Goal: Task Accomplishment & Management: Manage account settings

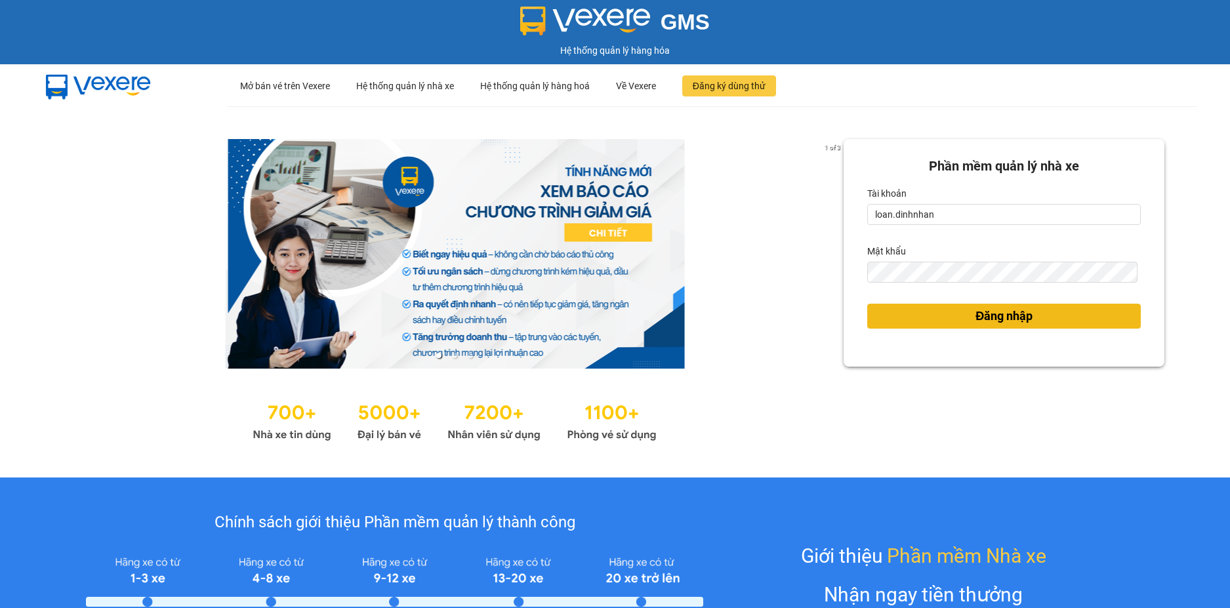
click at [992, 310] on span "Đăng nhập" at bounding box center [1004, 316] width 57 height 18
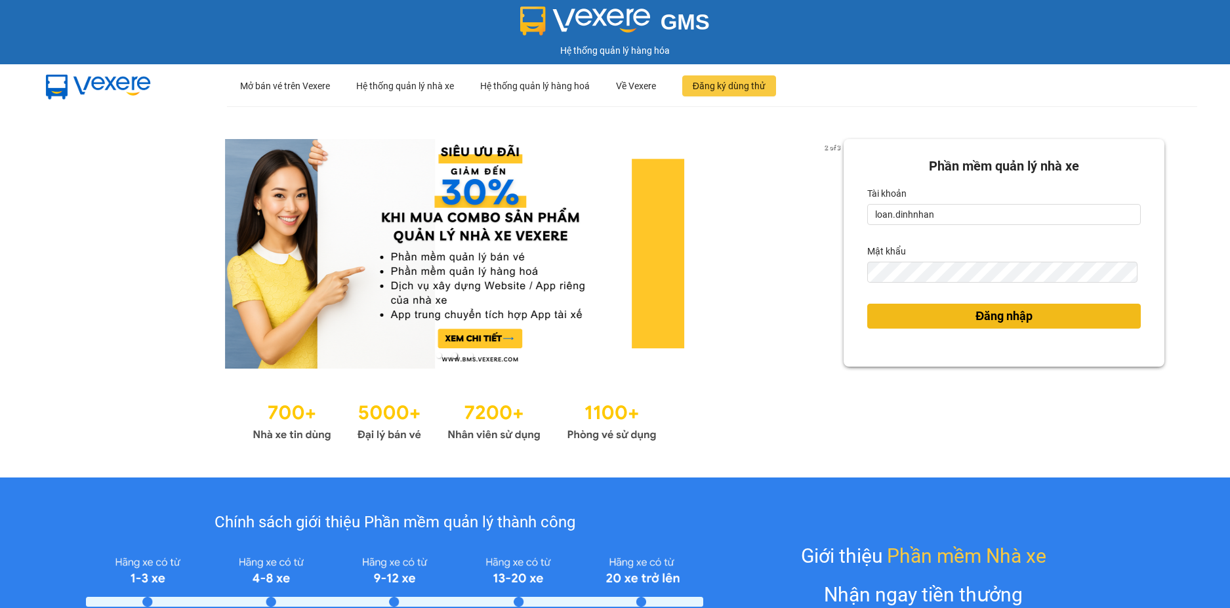
click at [997, 319] on span "Đăng nhập" at bounding box center [1004, 316] width 57 height 18
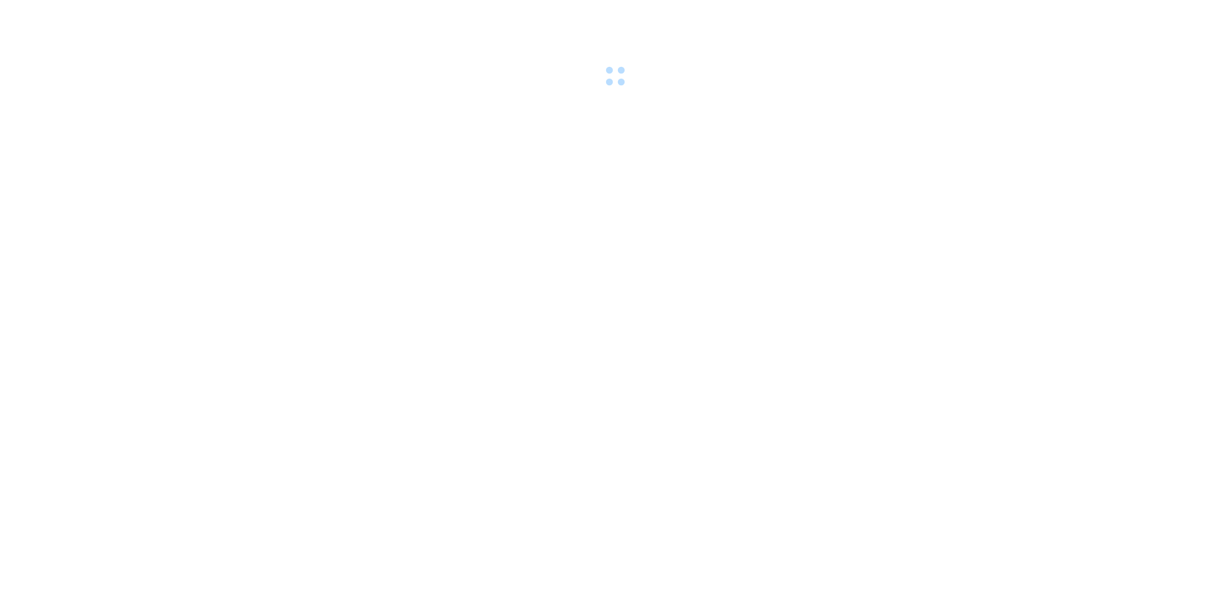
click at [996, 315] on body at bounding box center [615, 304] width 1230 height 608
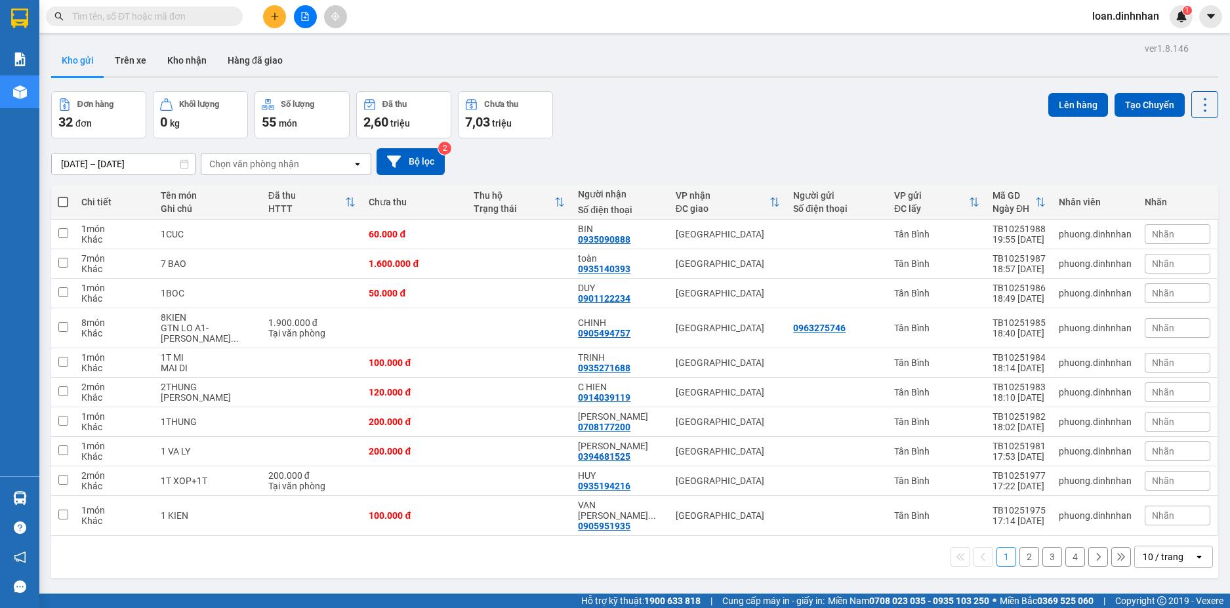
click at [1168, 551] on div "10 / trang" at bounding box center [1163, 557] width 41 height 13
click at [1169, 520] on span "100 / trang" at bounding box center [1158, 517] width 47 height 13
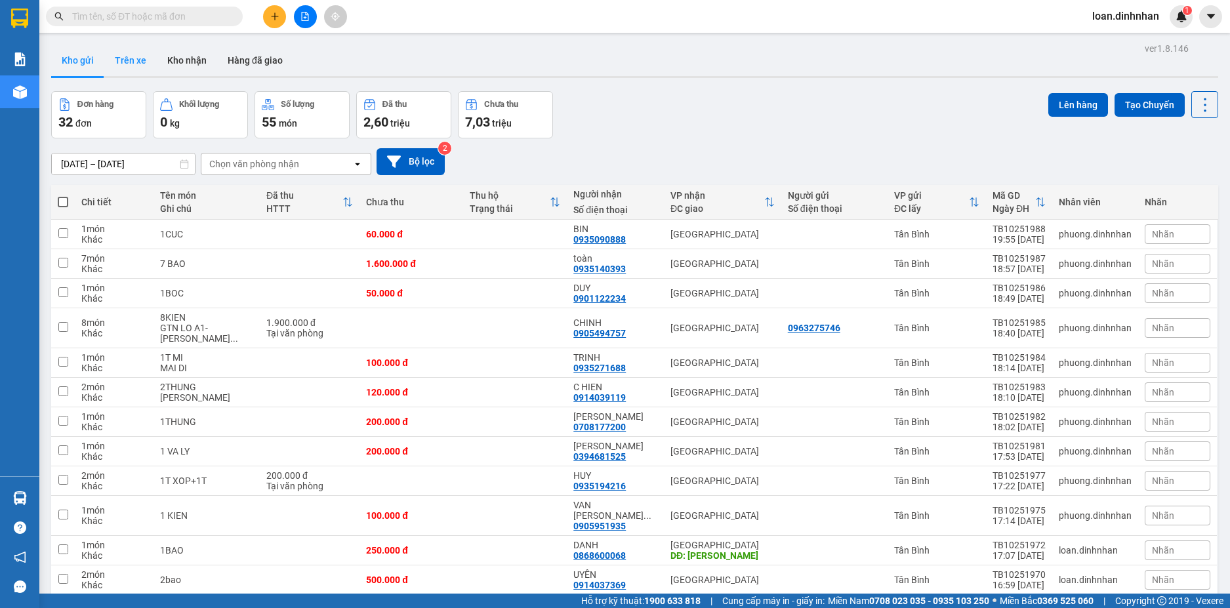
click at [126, 58] on button "Trên xe" at bounding box center [130, 60] width 52 height 31
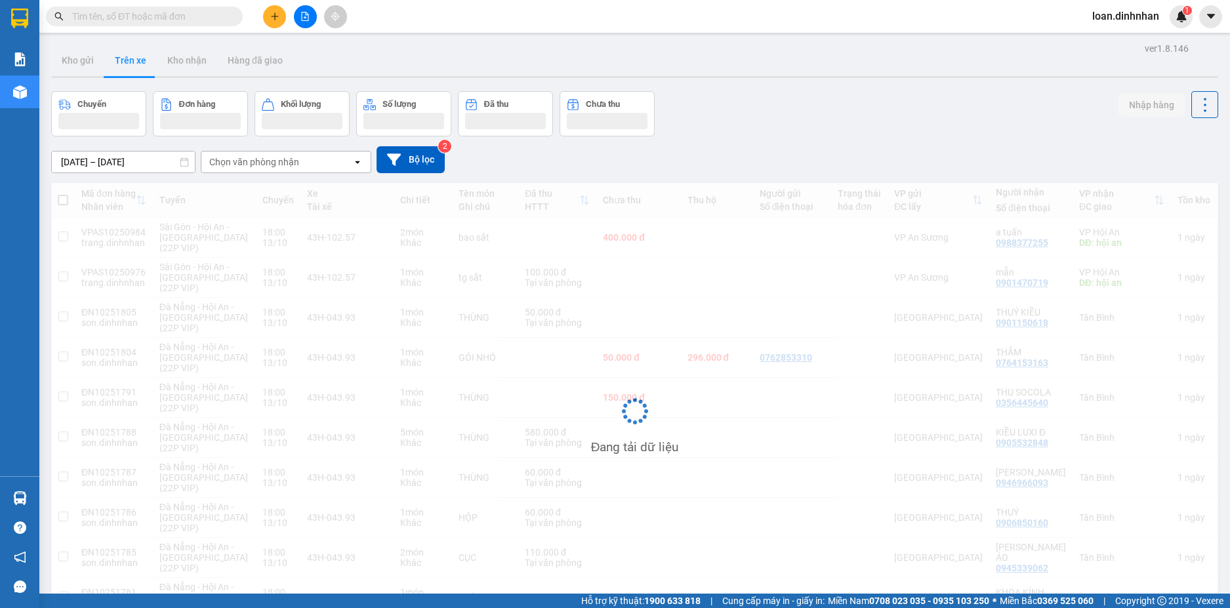
scroll to position [78, 0]
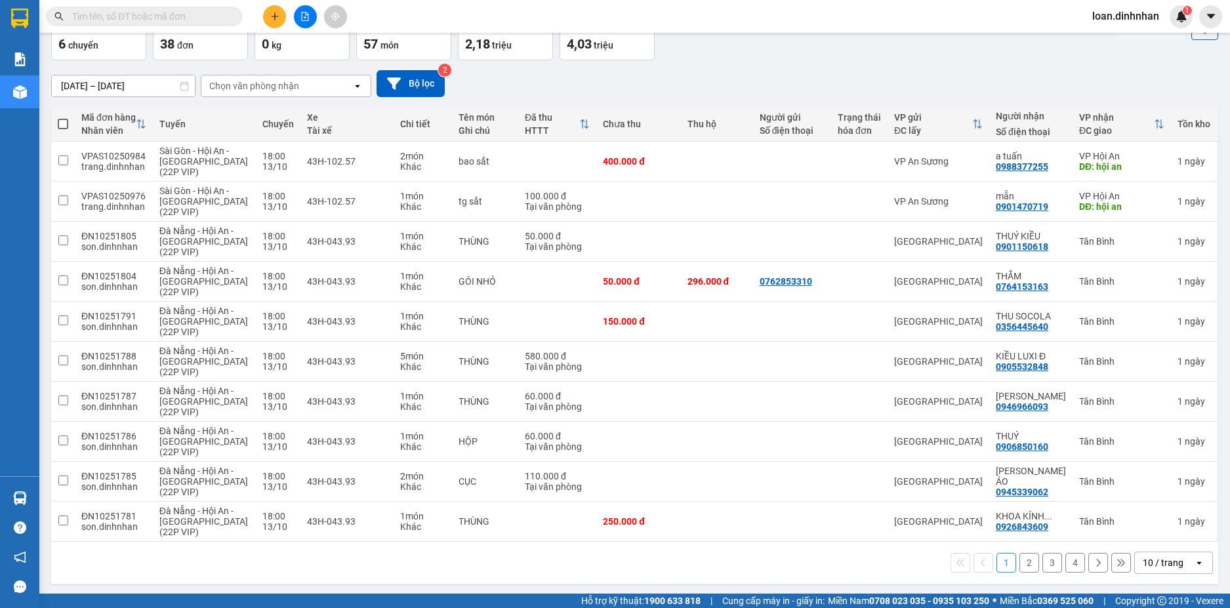
click at [318, 89] on div "Chọn văn phòng nhận" at bounding box center [276, 85] width 151 height 21
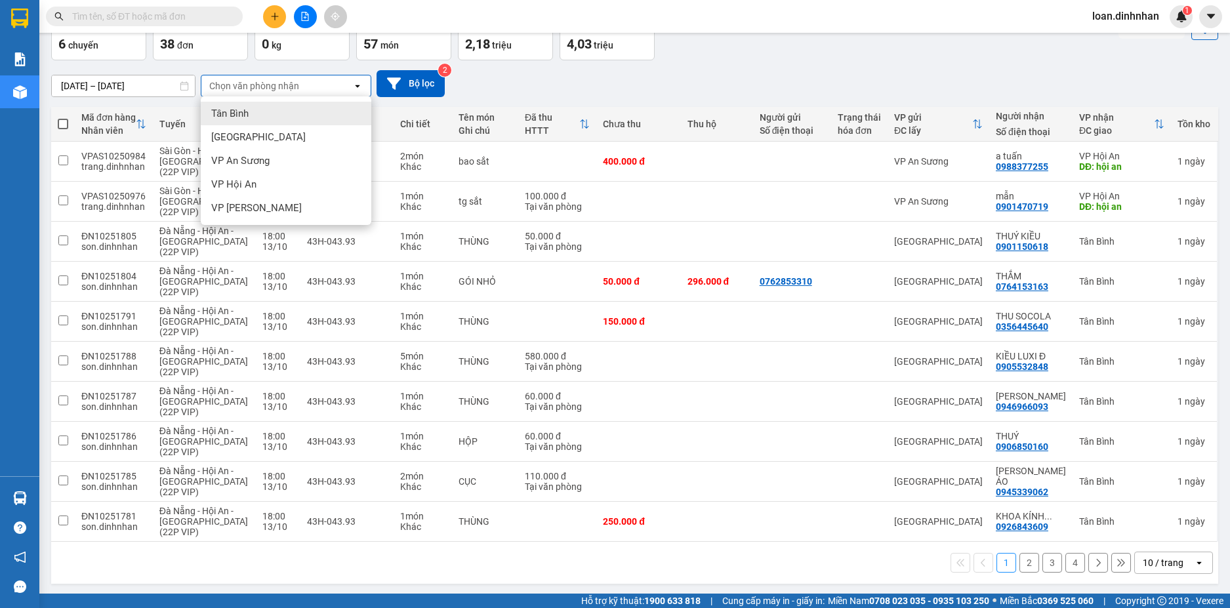
click at [270, 117] on div "Tân Bình" at bounding box center [286, 114] width 171 height 24
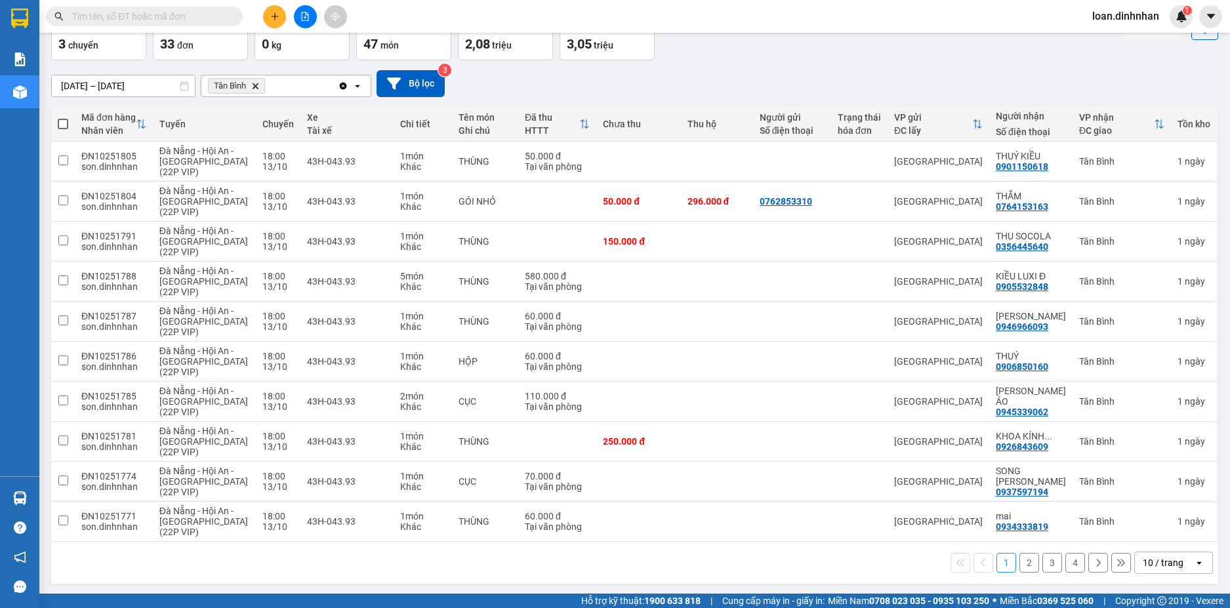
click at [64, 124] on span at bounding box center [63, 124] width 10 height 10
click at [63, 117] on input "checkbox" at bounding box center [63, 117] width 0 height 0
checkbox input "true"
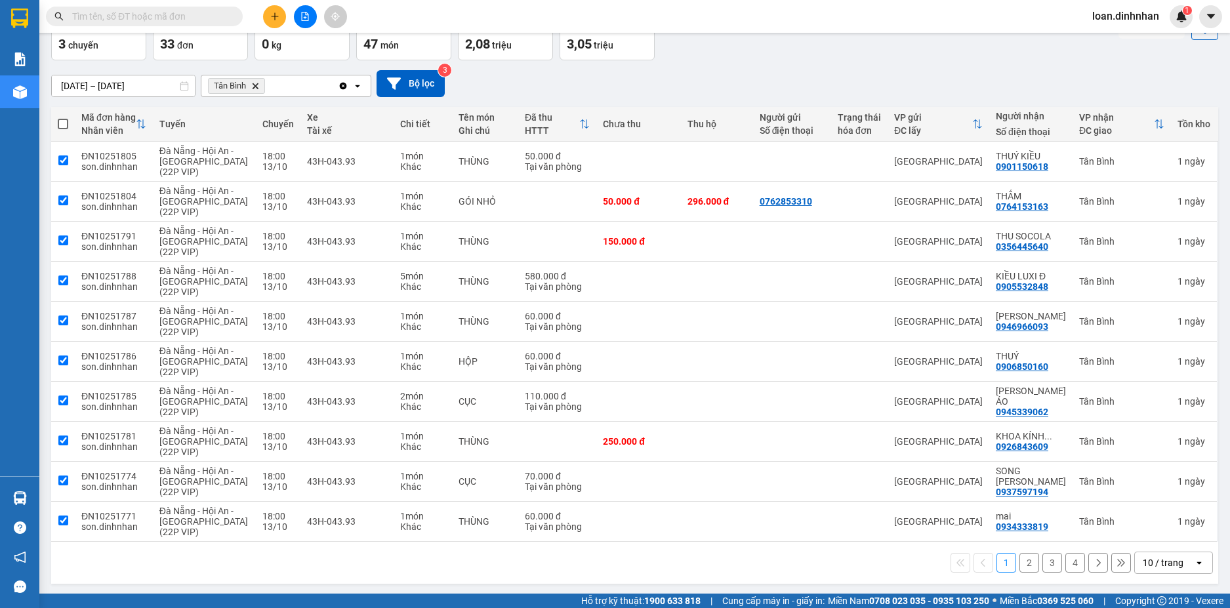
checkbox input "true"
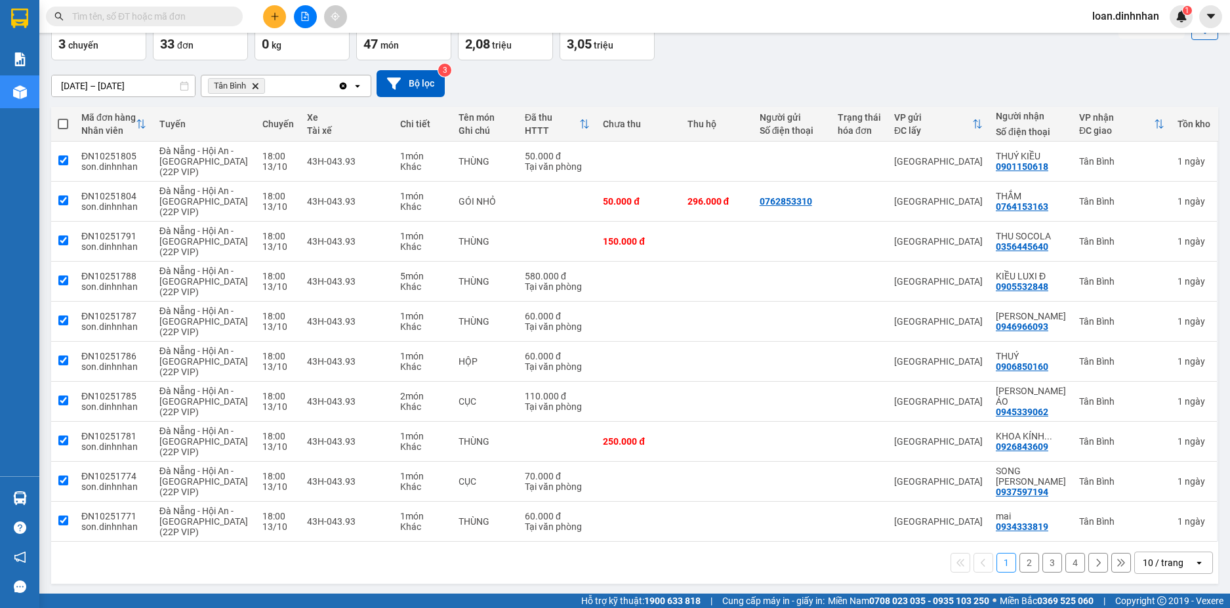
checkbox input "true"
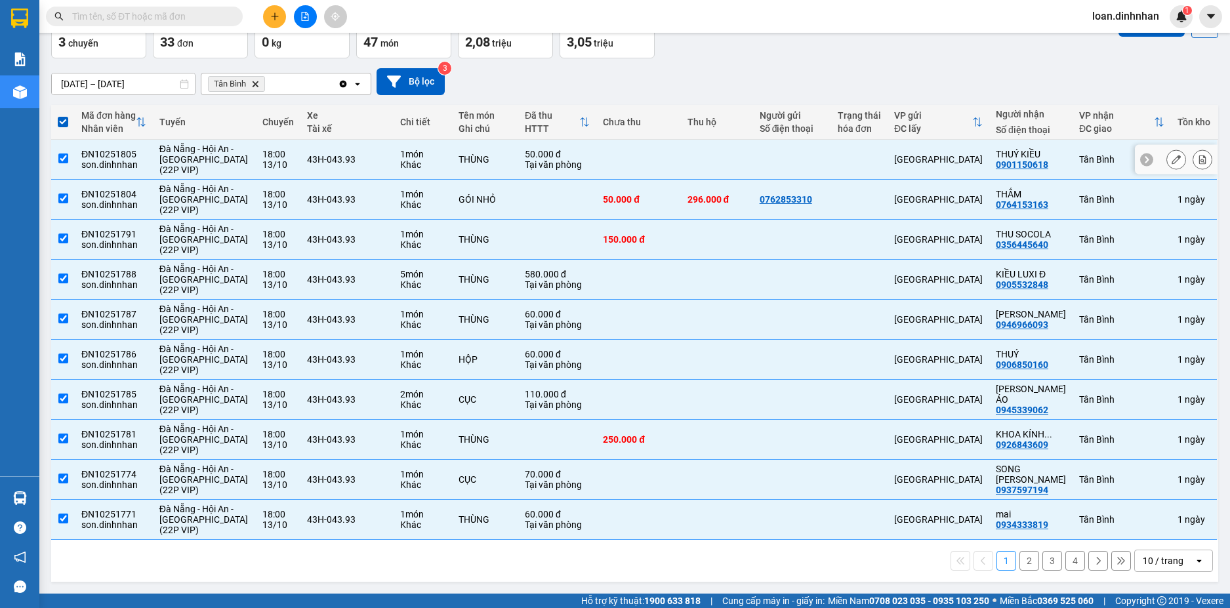
scroll to position [0, 0]
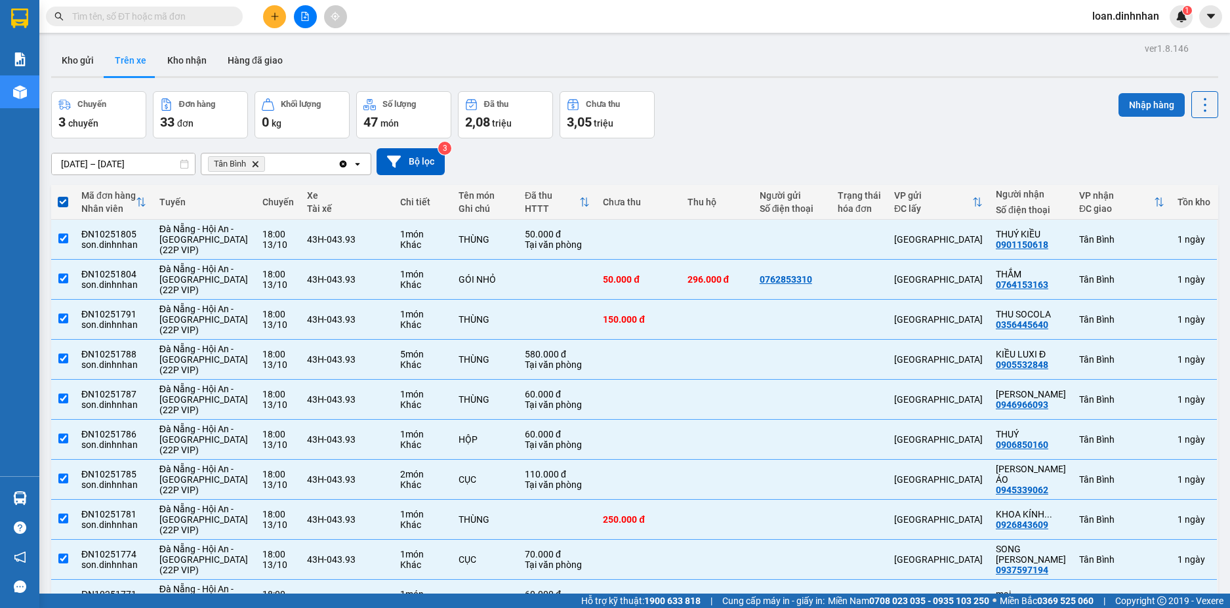
click at [1139, 104] on button "Nhập hàng" at bounding box center [1152, 105] width 66 height 24
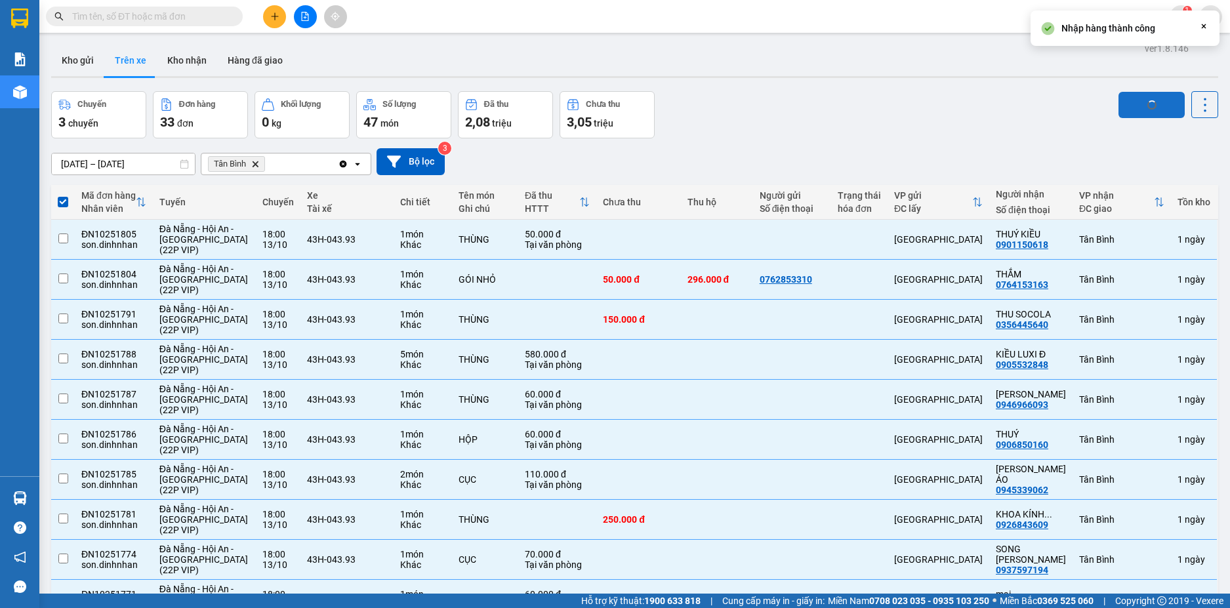
checkbox input "false"
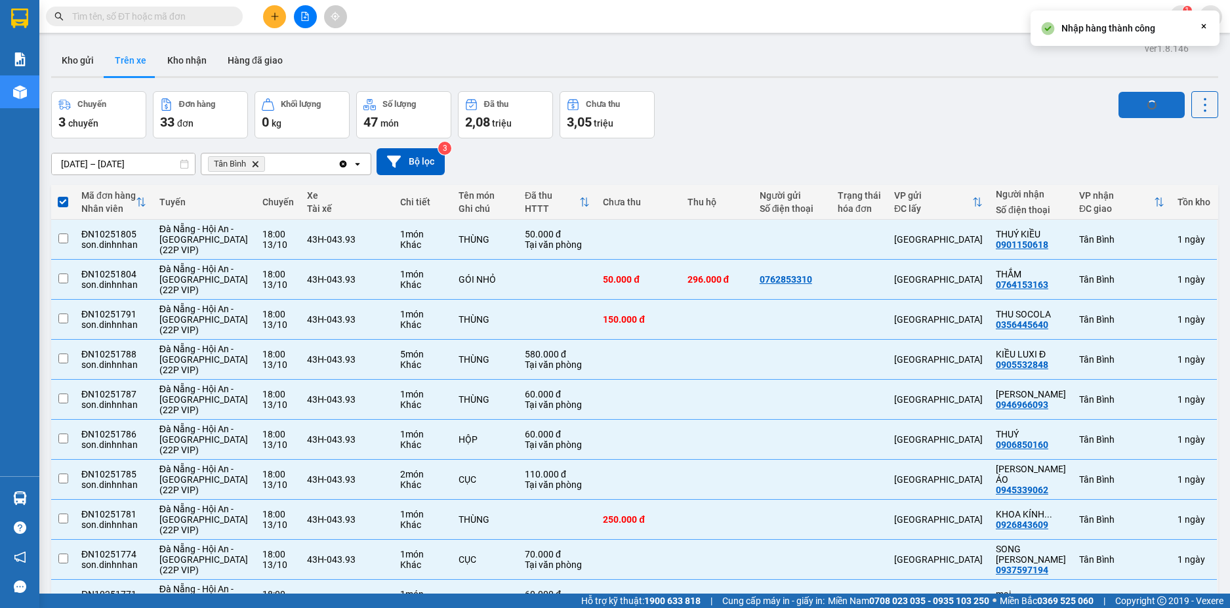
checkbox input "false"
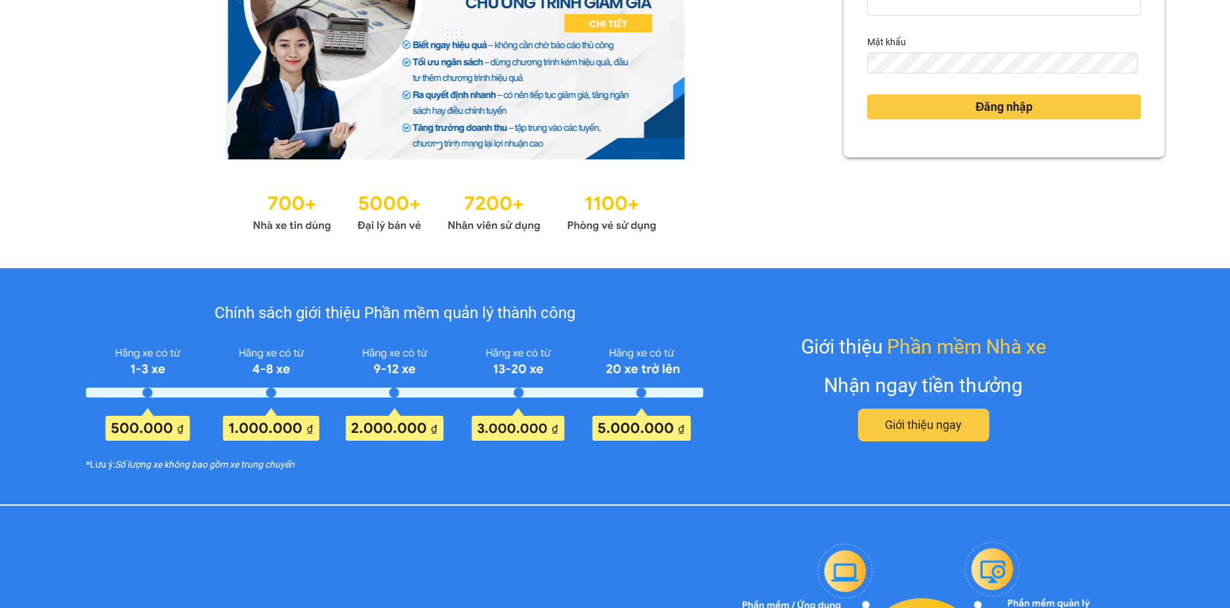
scroll to position [144, 0]
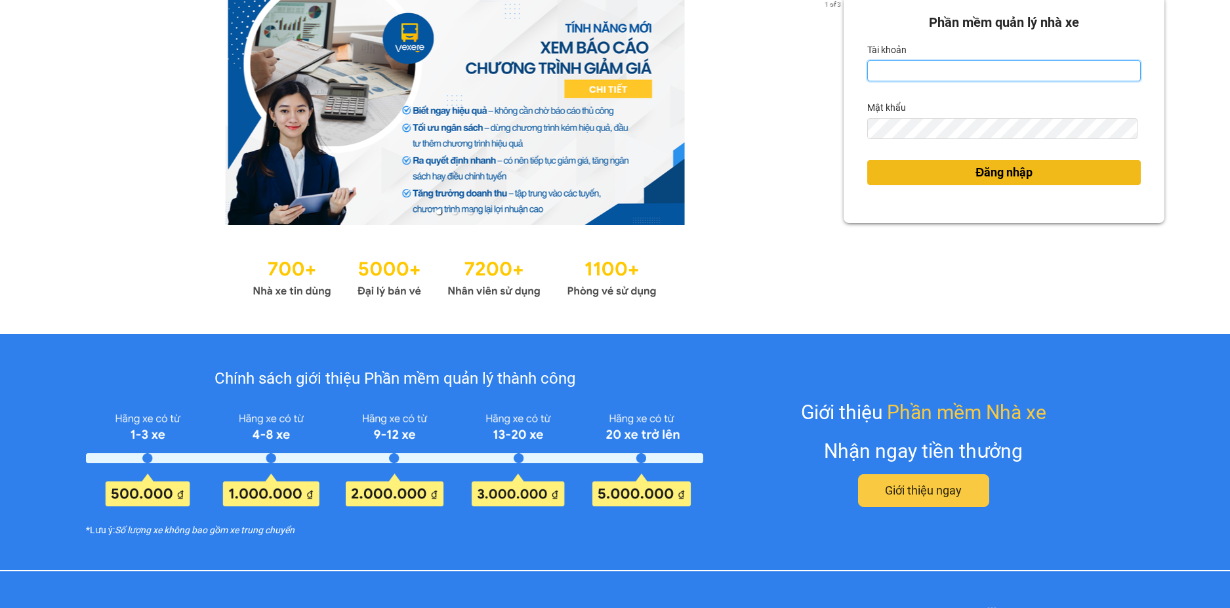
type input "loan.dinhnhan"
click at [1032, 165] on button "Đăng nhập" at bounding box center [1005, 172] width 274 height 25
click at [1023, 175] on span "Đăng nhập" at bounding box center [1004, 172] width 57 height 18
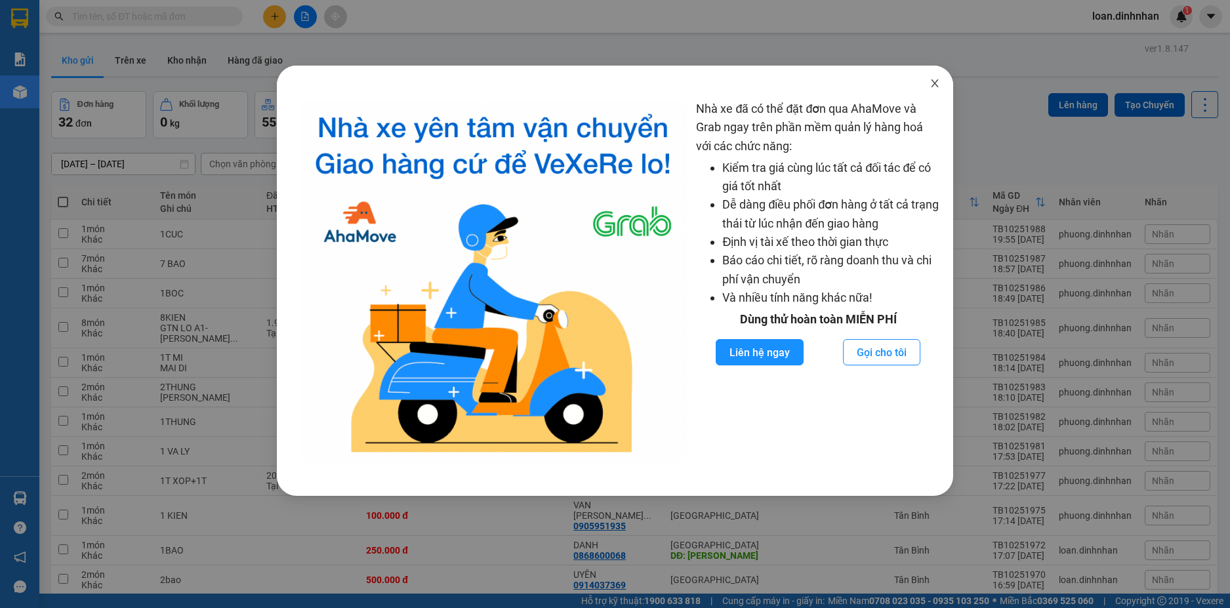
click at [933, 81] on icon "close" at bounding box center [935, 83] width 10 height 10
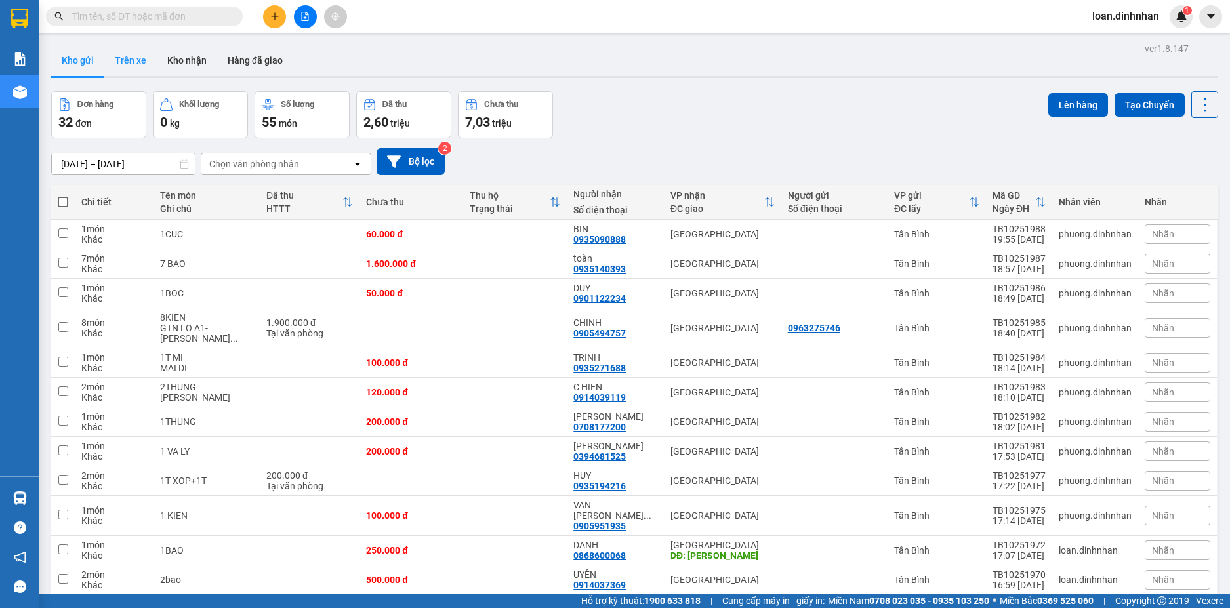
click at [141, 62] on button "Trên xe" at bounding box center [130, 60] width 52 height 31
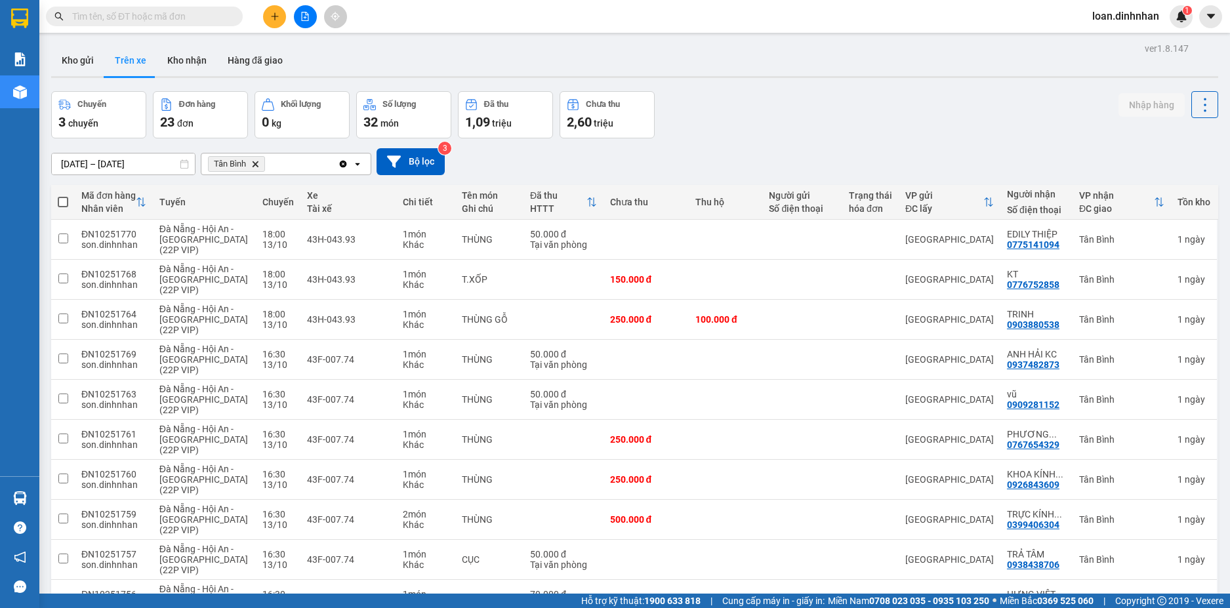
click at [64, 201] on span at bounding box center [63, 202] width 10 height 10
click at [63, 196] on input "checkbox" at bounding box center [63, 196] width 0 height 0
checkbox input "true"
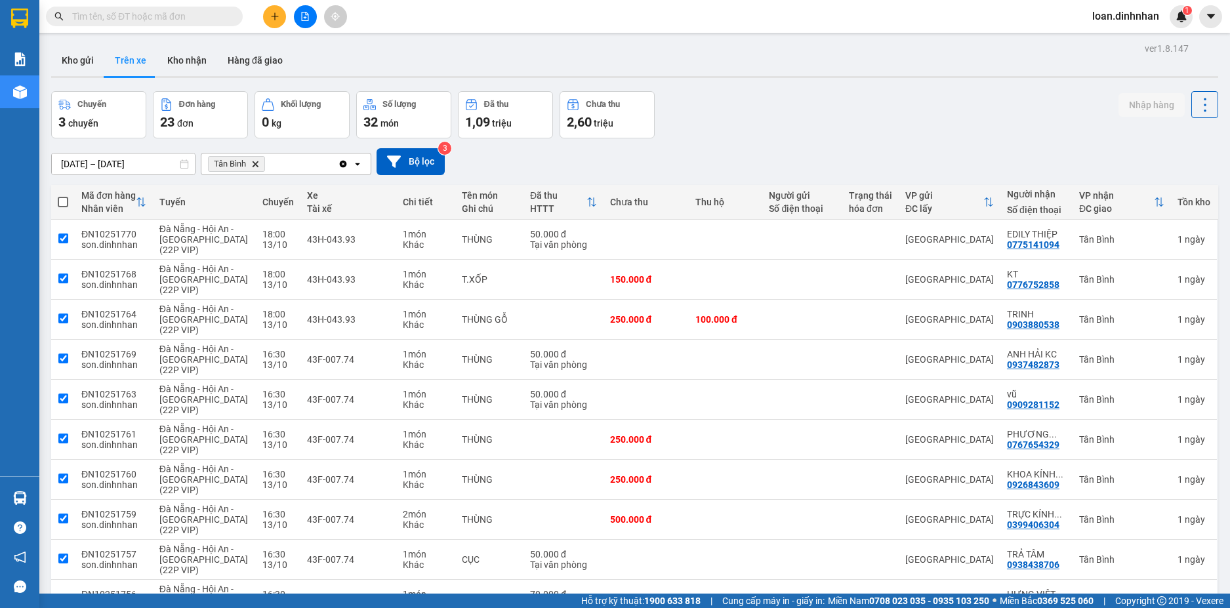
checkbox input "true"
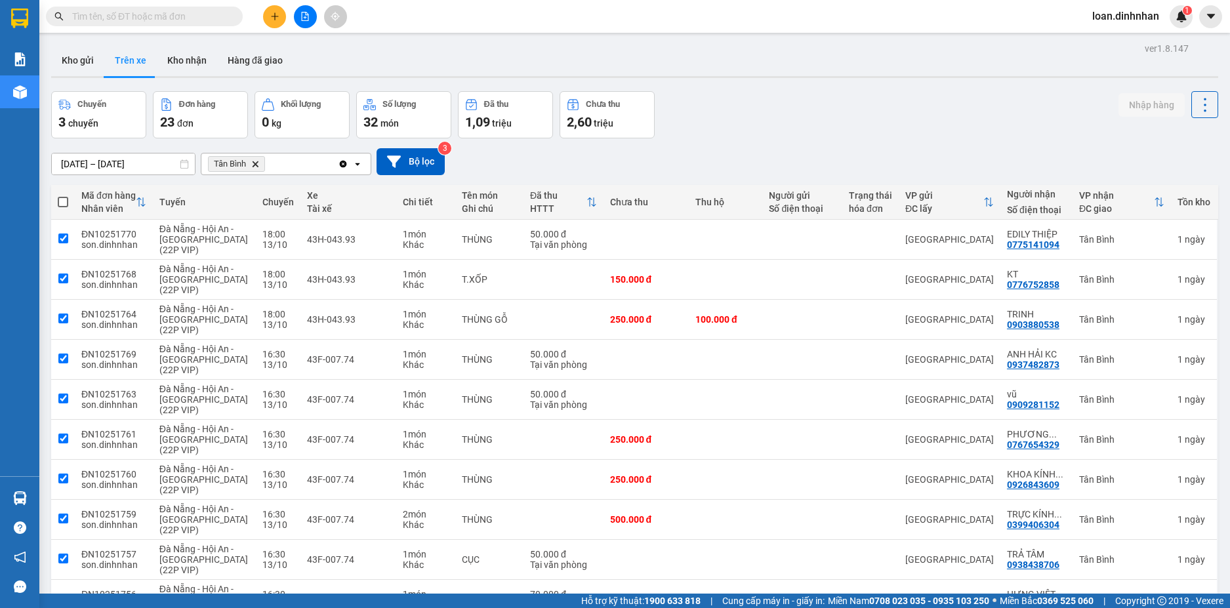
checkbox input "true"
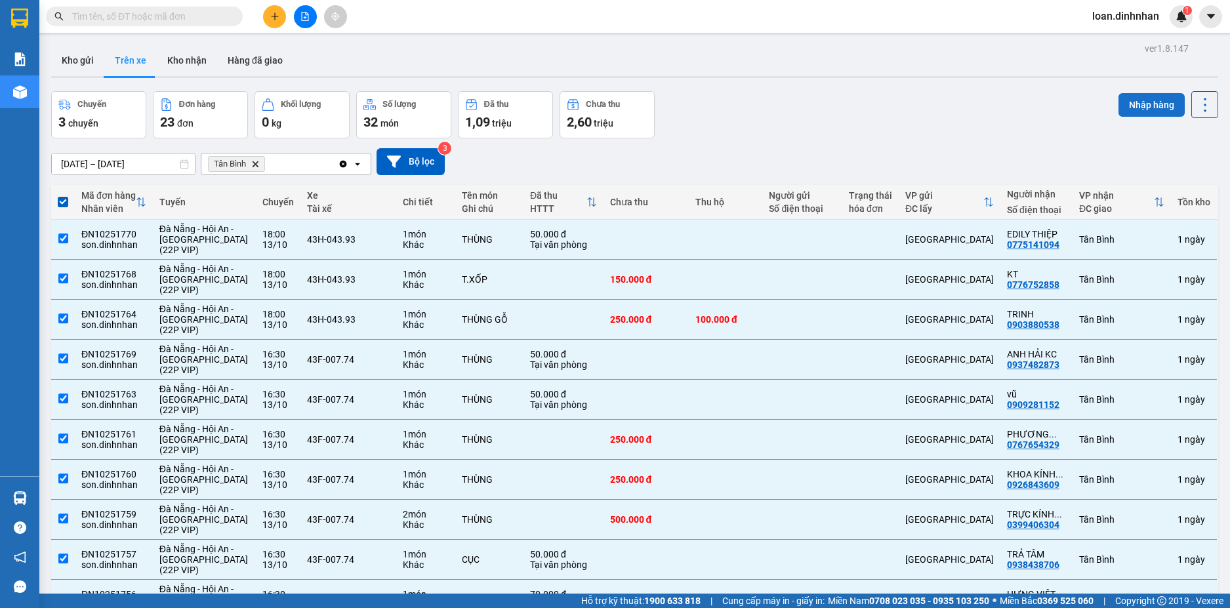
click at [1143, 108] on button "Nhập hàng" at bounding box center [1152, 105] width 66 height 24
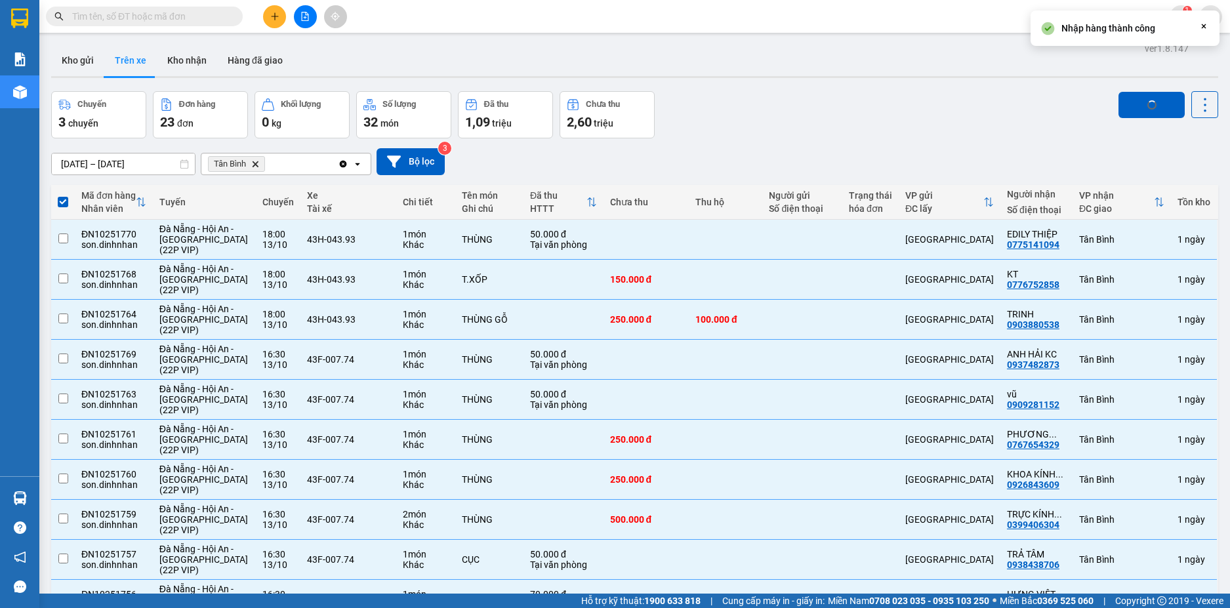
checkbox input "false"
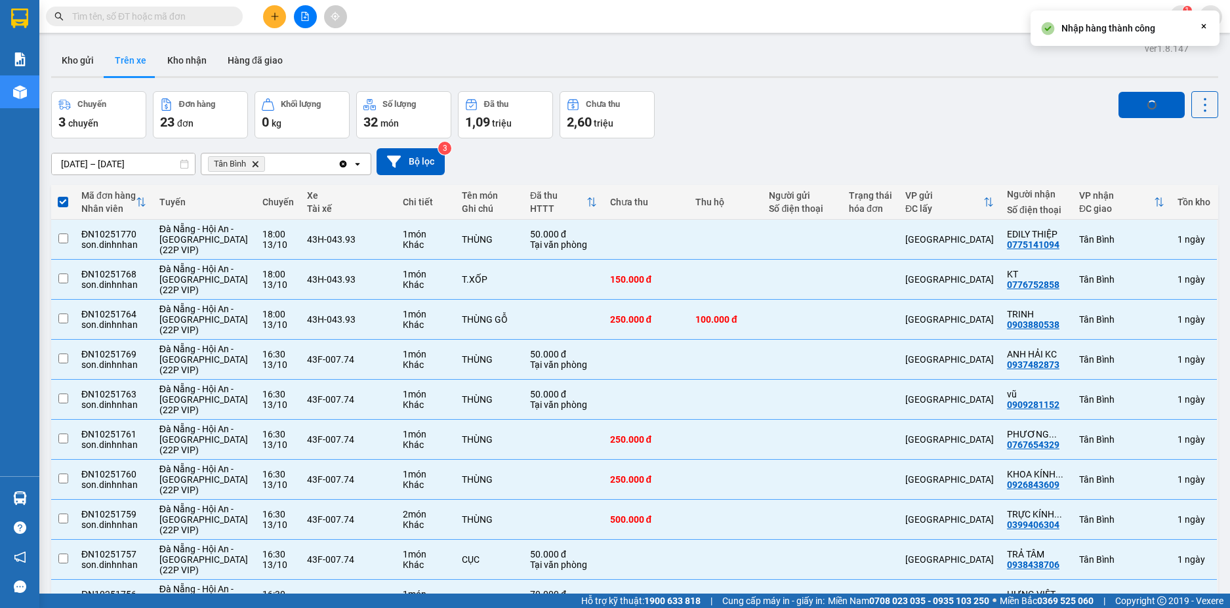
checkbox input "false"
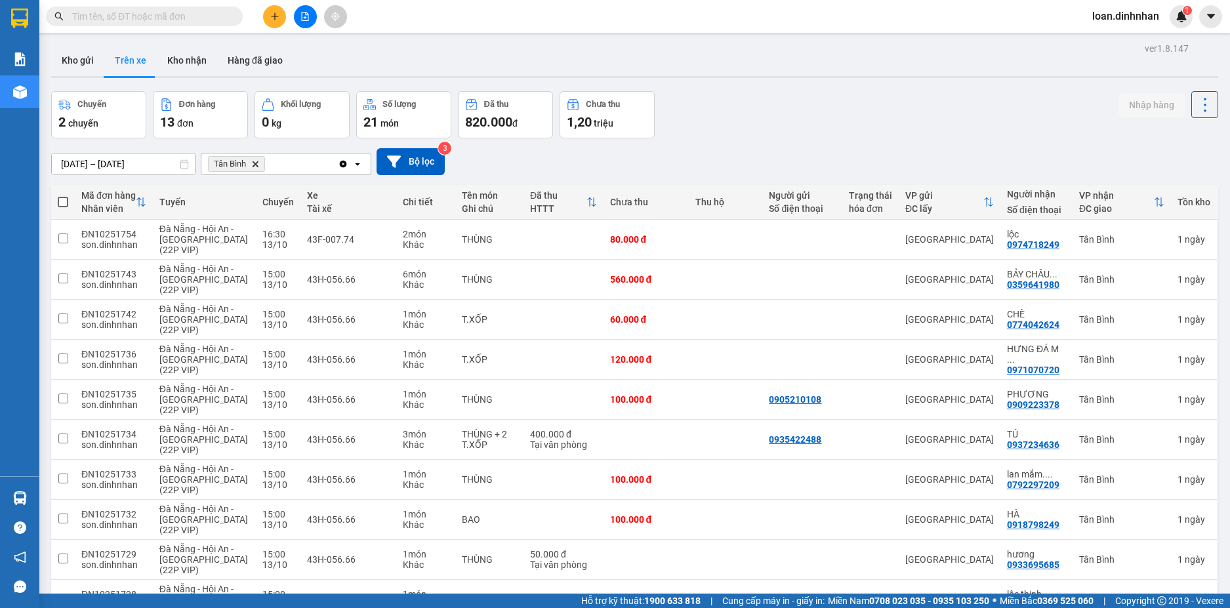
click at [64, 198] on span at bounding box center [63, 202] width 10 height 10
click at [63, 196] on input "checkbox" at bounding box center [63, 196] width 0 height 0
checkbox input "true"
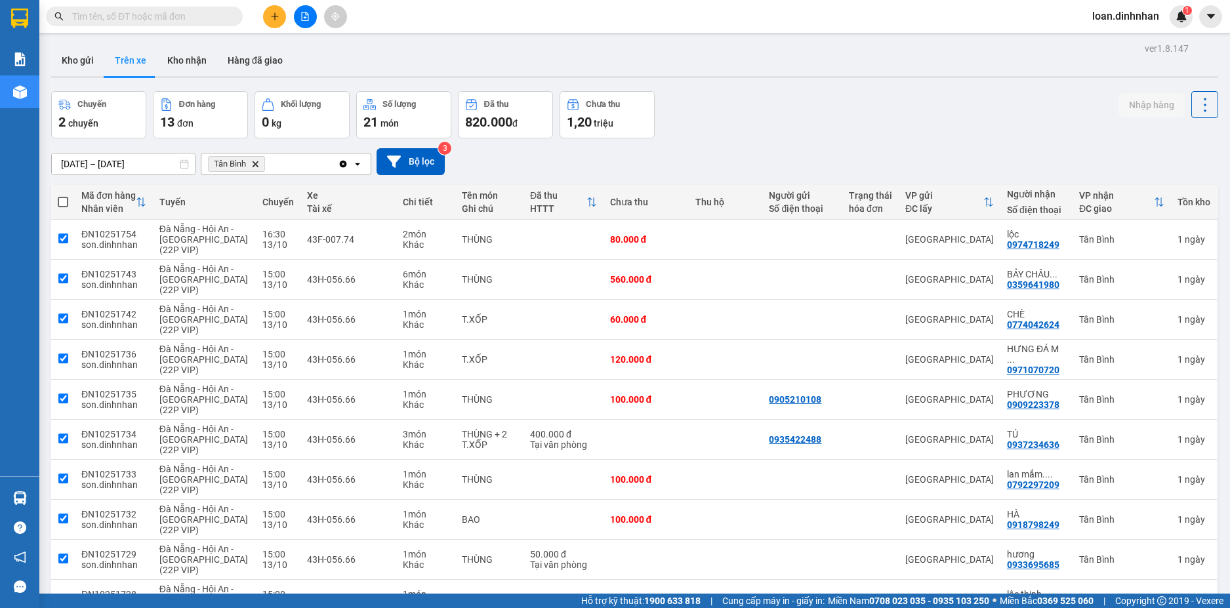
checkbox input "true"
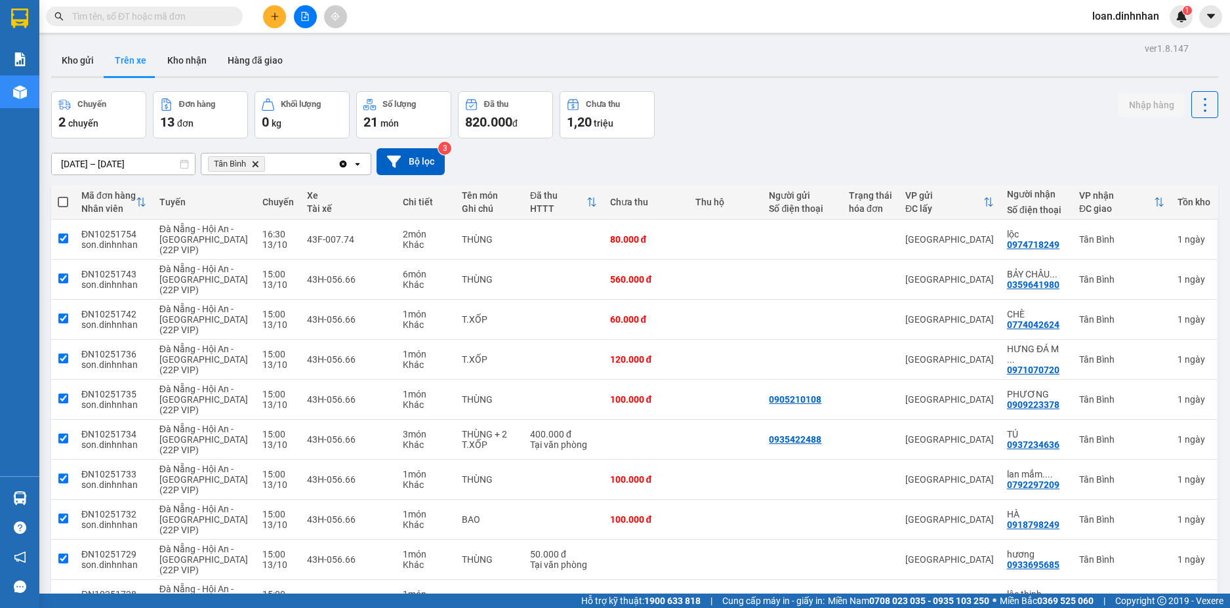
checkbox input "true"
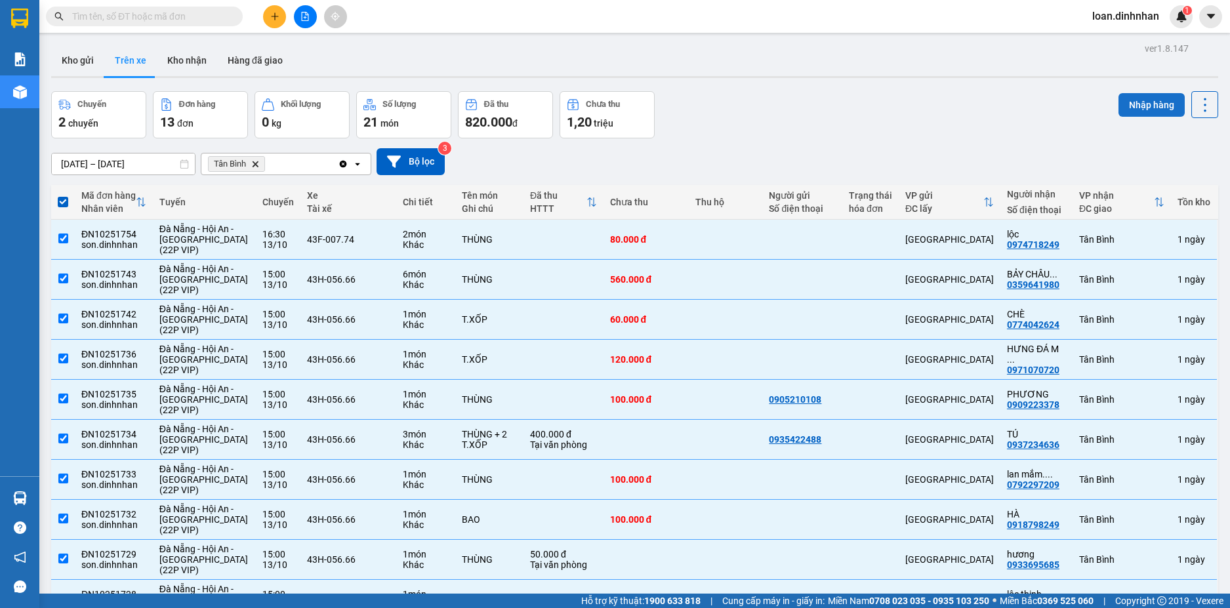
click at [1128, 105] on button "Nhập hàng" at bounding box center [1152, 105] width 66 height 24
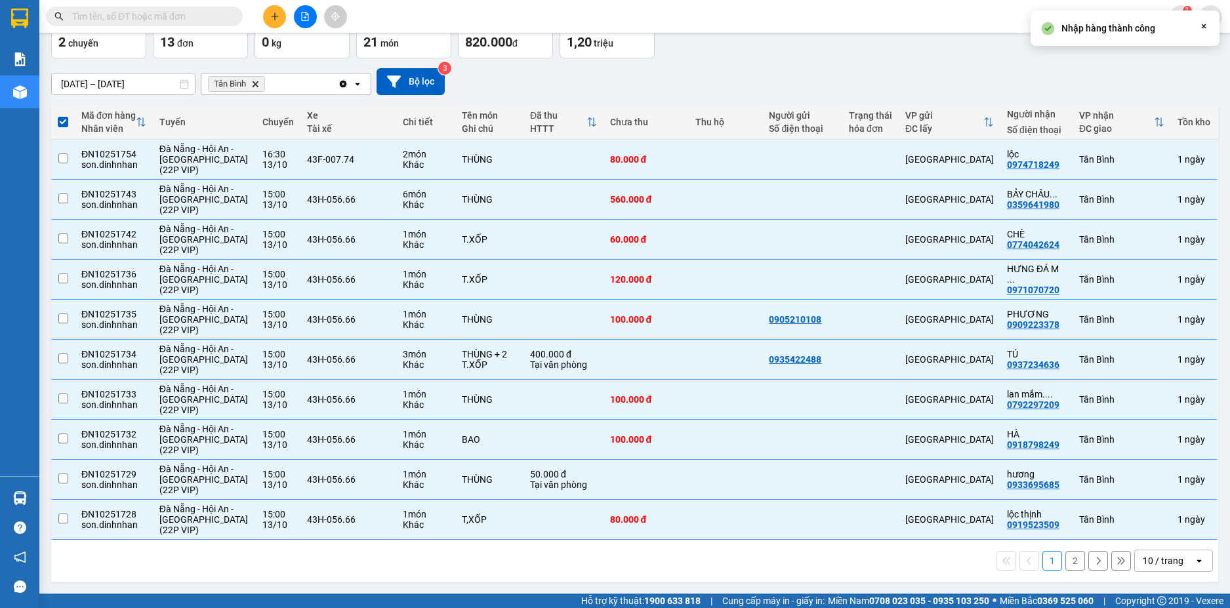
checkbox input "false"
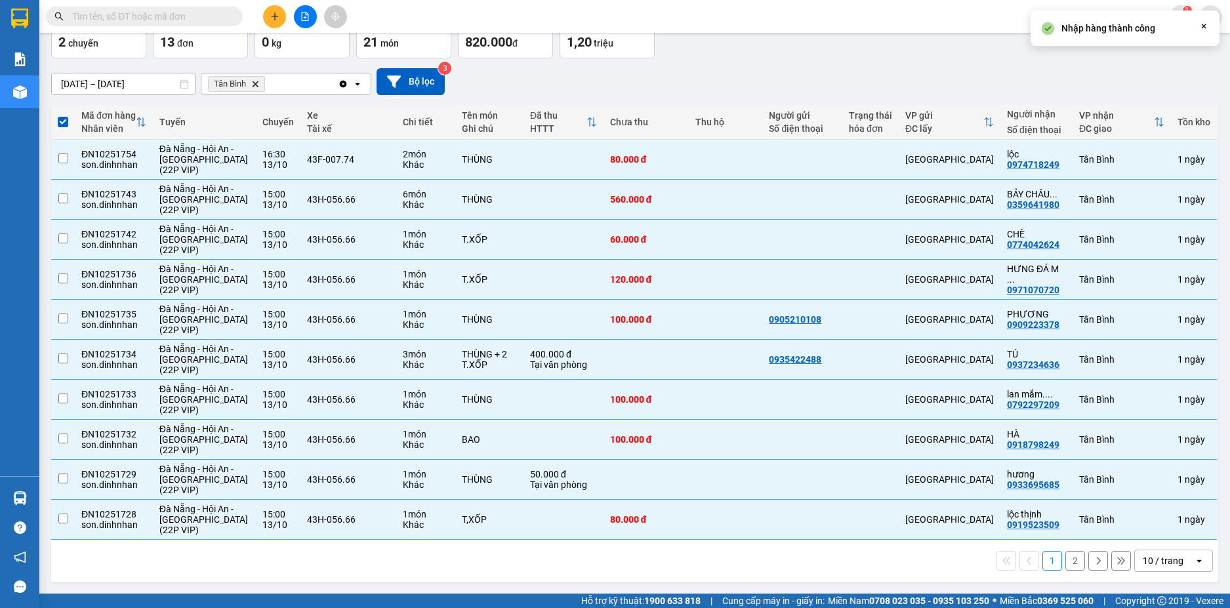
checkbox input "false"
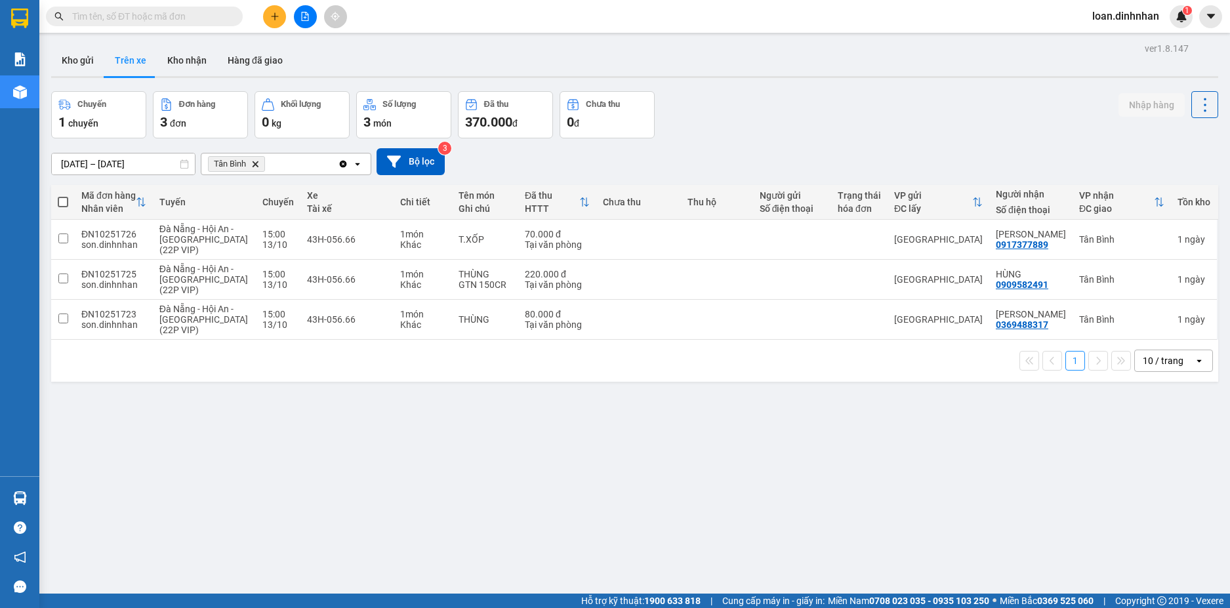
click at [63, 201] on span at bounding box center [63, 202] width 10 height 10
click at [63, 196] on input "checkbox" at bounding box center [63, 196] width 0 height 0
checkbox input "true"
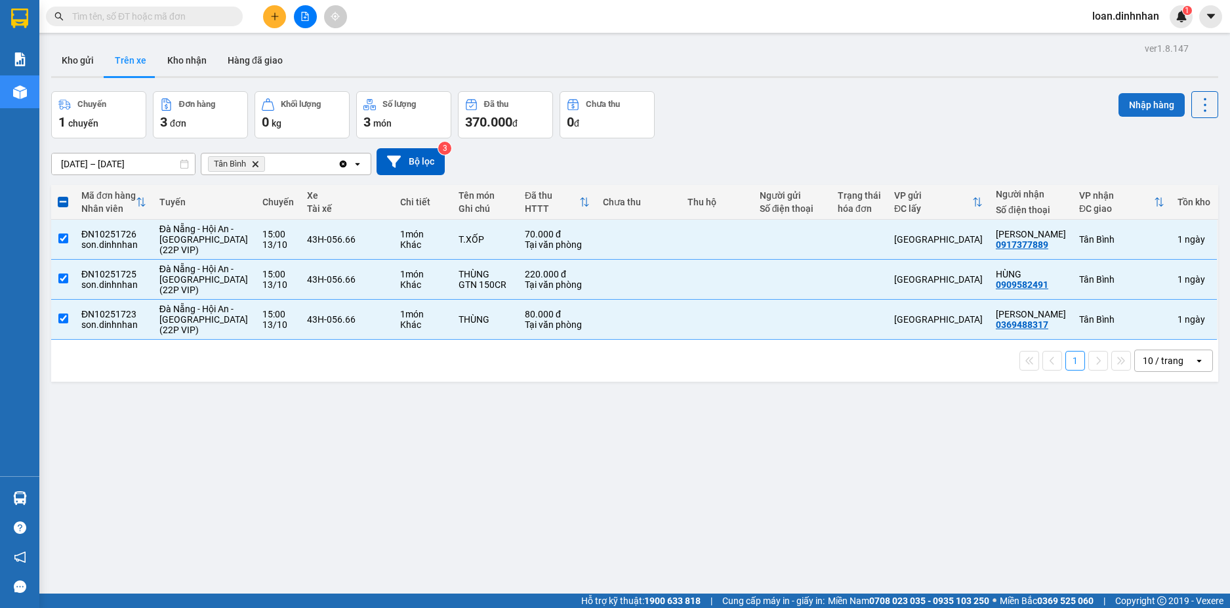
click at [1145, 108] on button "Nhập hàng" at bounding box center [1152, 105] width 66 height 24
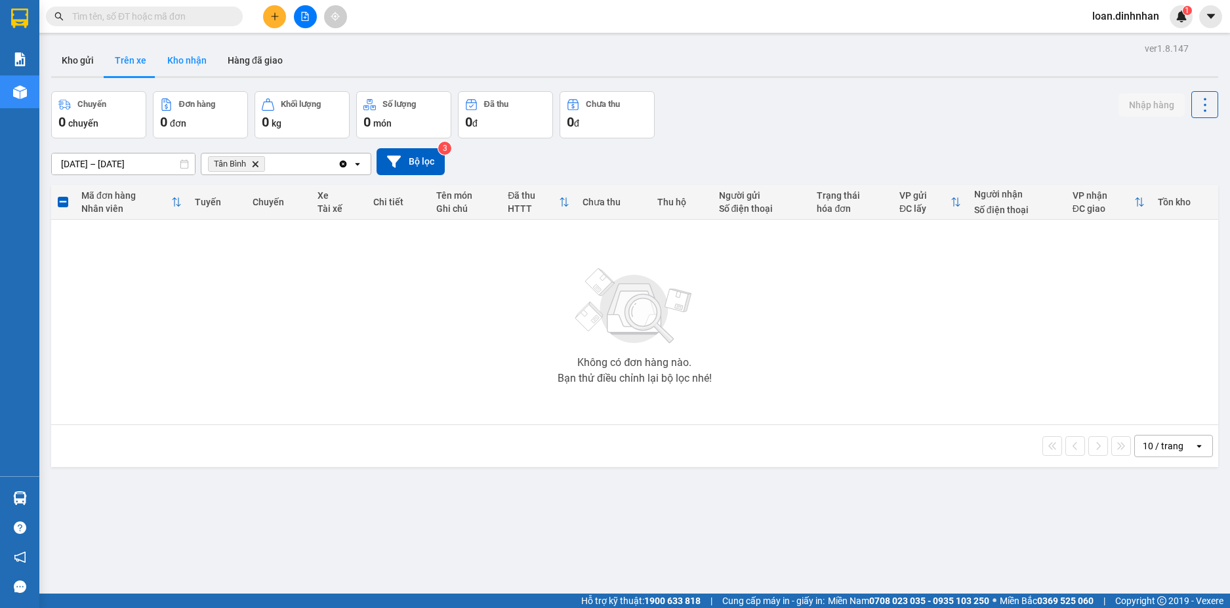
click at [188, 64] on button "Kho nhận" at bounding box center [187, 60] width 60 height 31
type input "[DATE] – [DATE]"
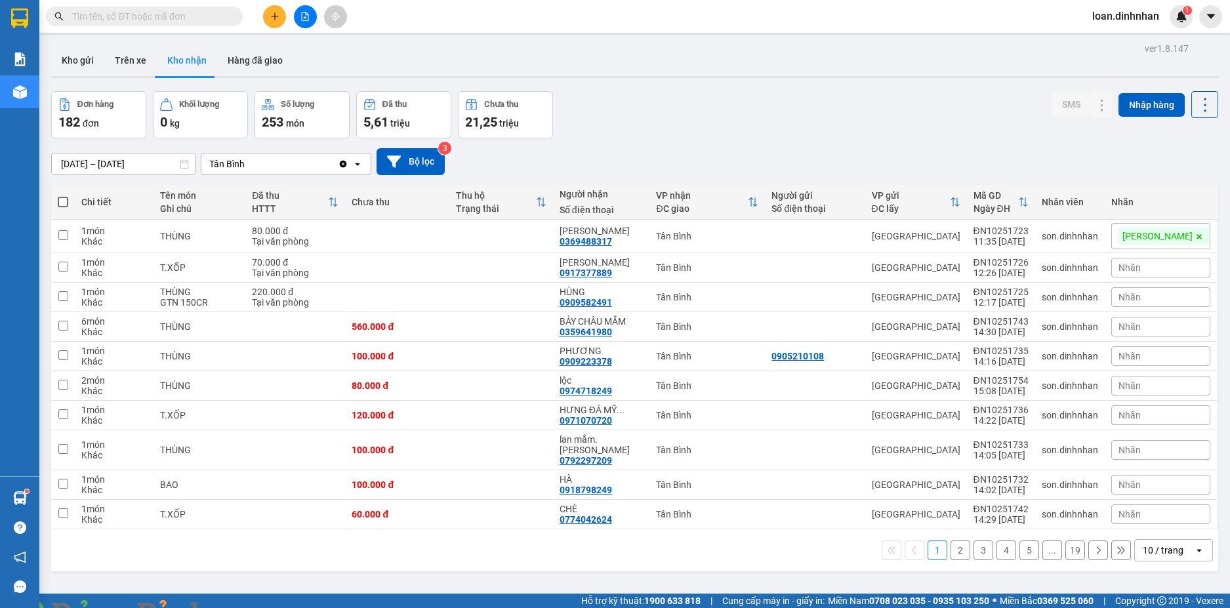
click at [217, 16] on input "text" at bounding box center [149, 16] width 155 height 14
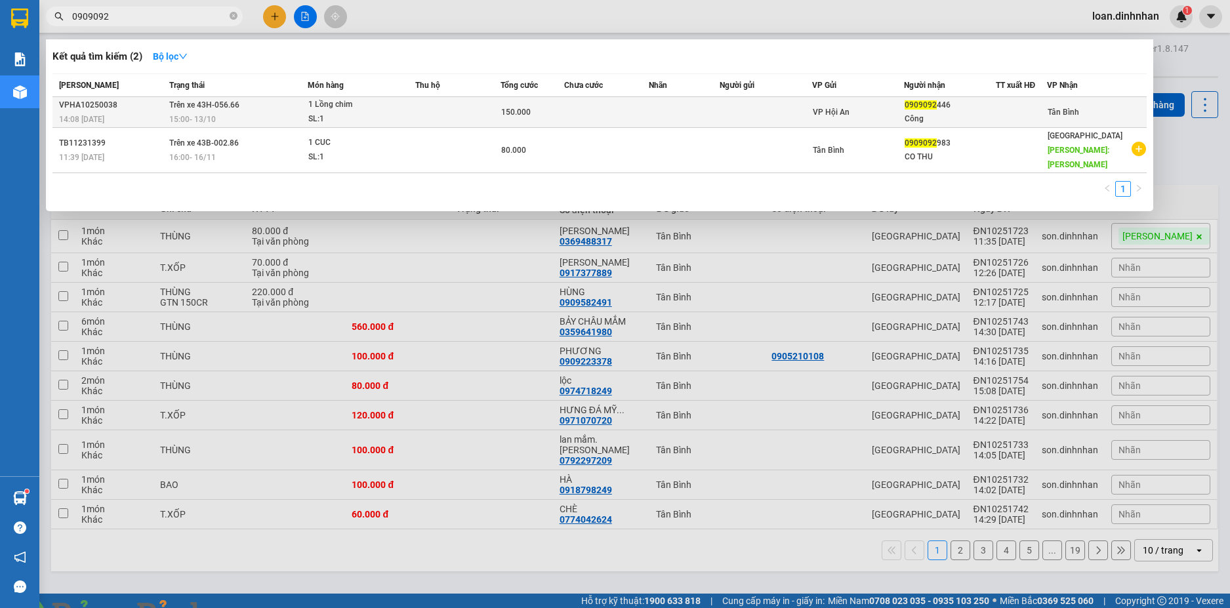
type input "0909092"
click at [209, 104] on span "Trên xe 43H-056.66" at bounding box center [204, 104] width 70 height 9
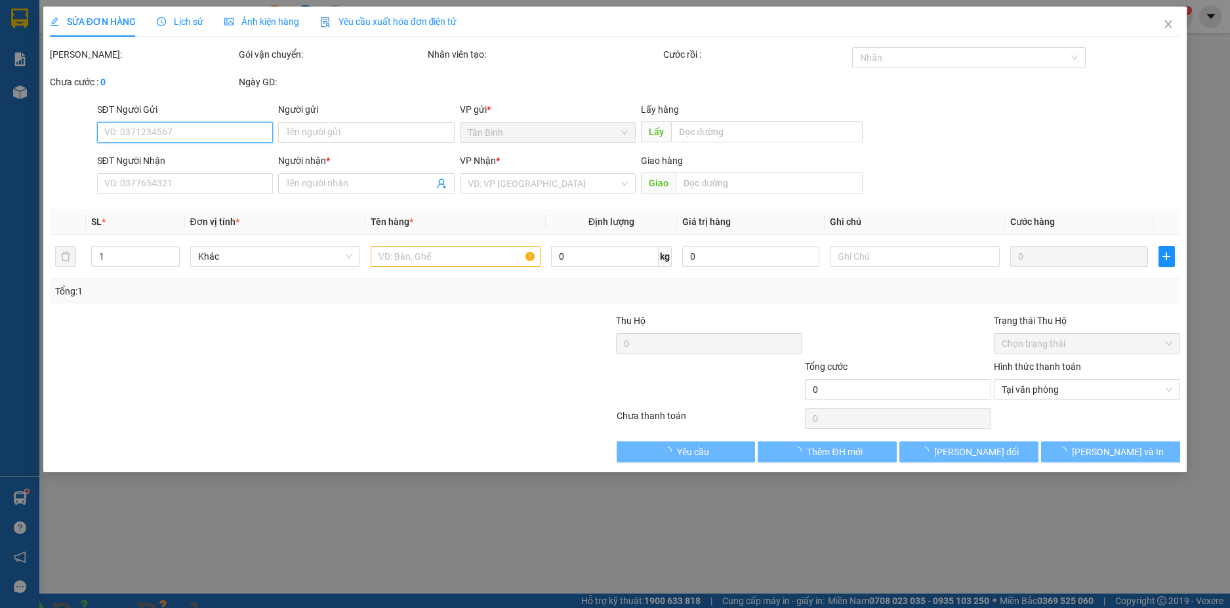
type input "0909092446"
type input "Công"
type input "150.000"
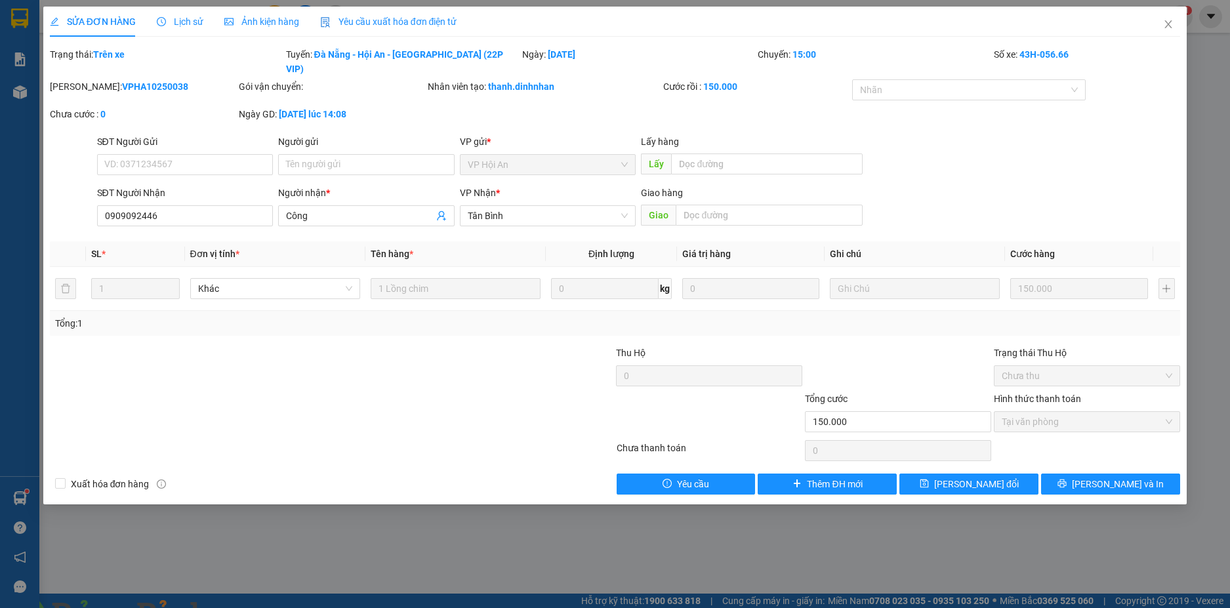
click at [241, 608] on img at bounding box center [238, 616] width 8 height 8
